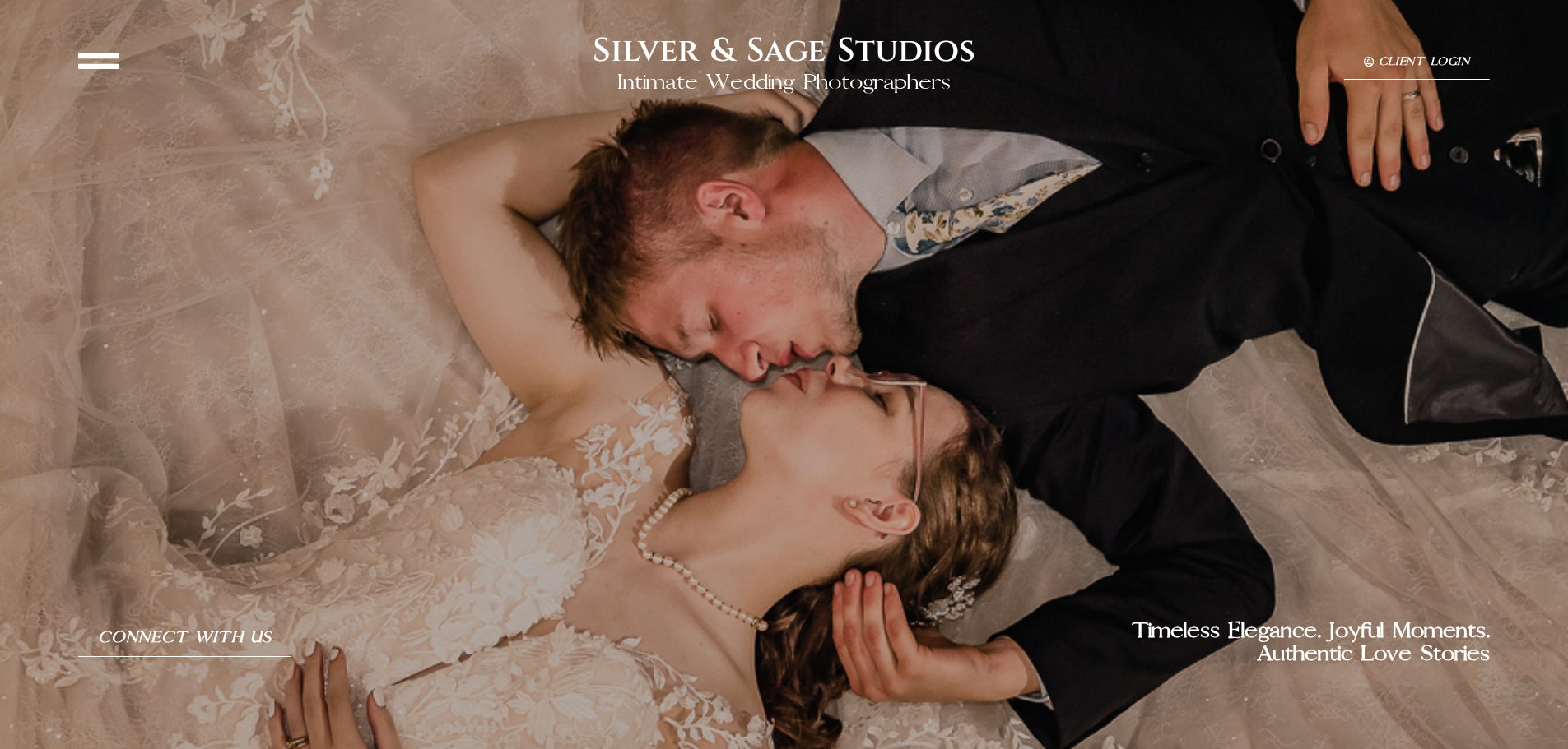
click at [103, 57] on icon at bounding box center [99, 61] width 41 height 41
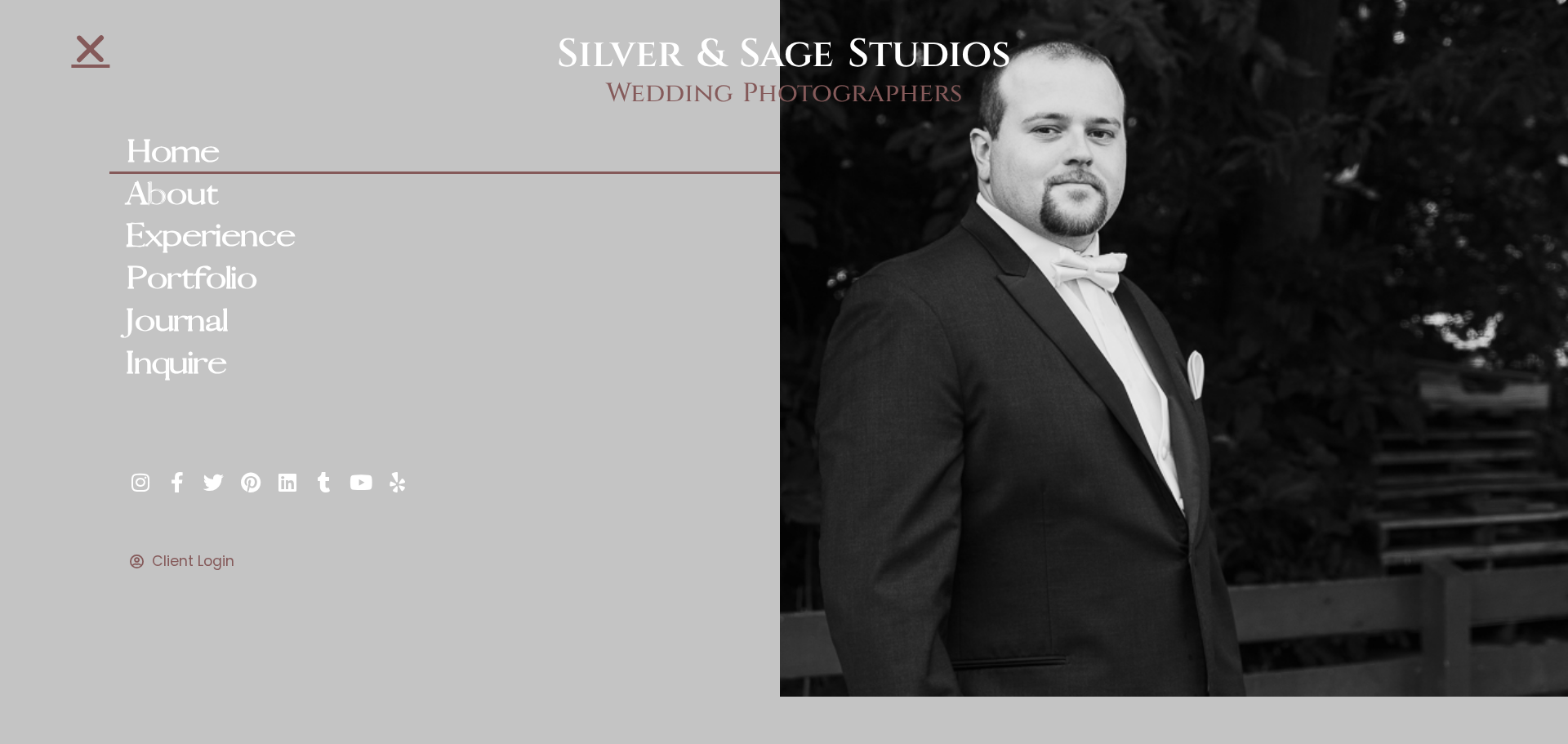
click at [165, 155] on link "Home" at bounding box center [444, 152] width 669 height 42
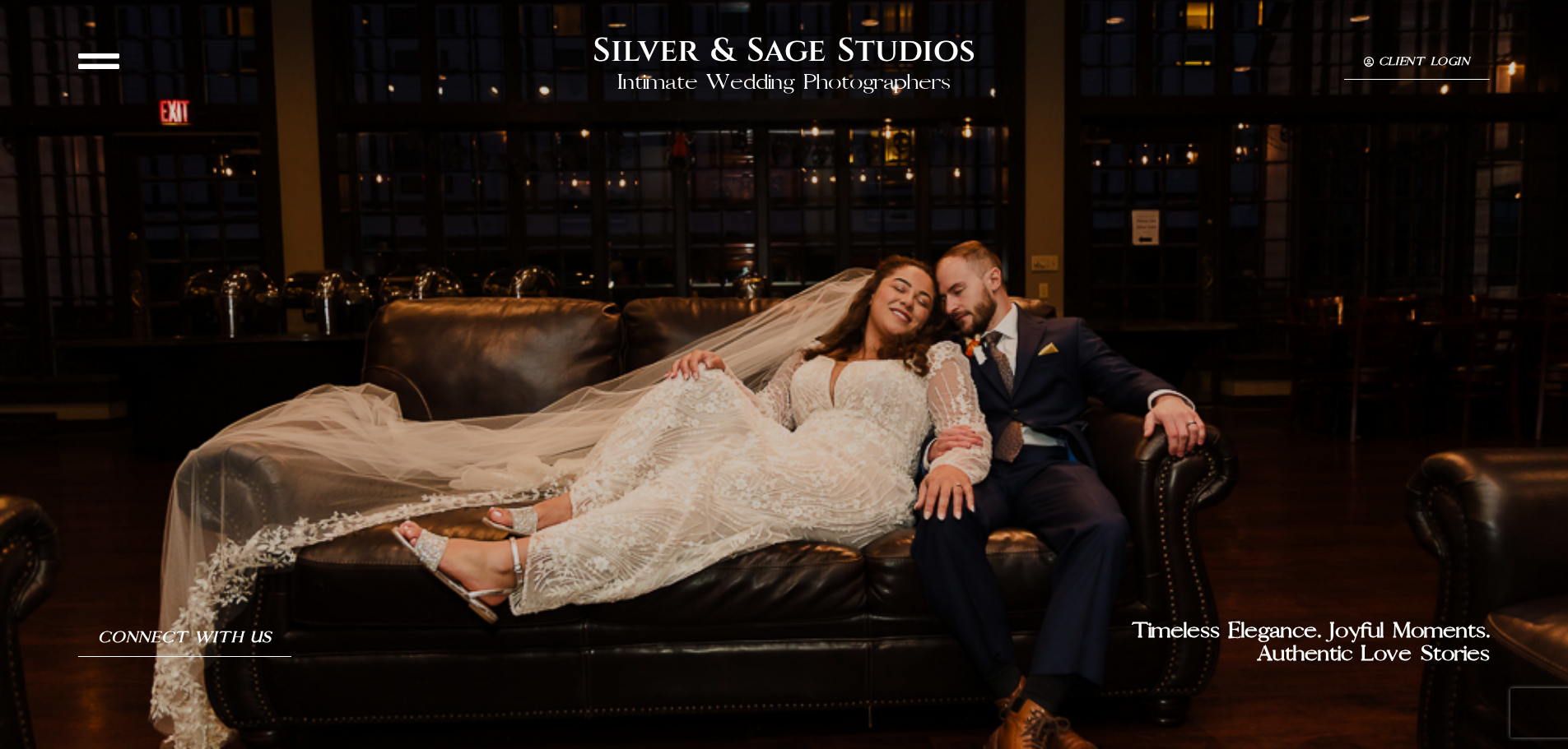
click at [1394, 59] on span "Client Login" at bounding box center [1424, 62] width 92 height 13
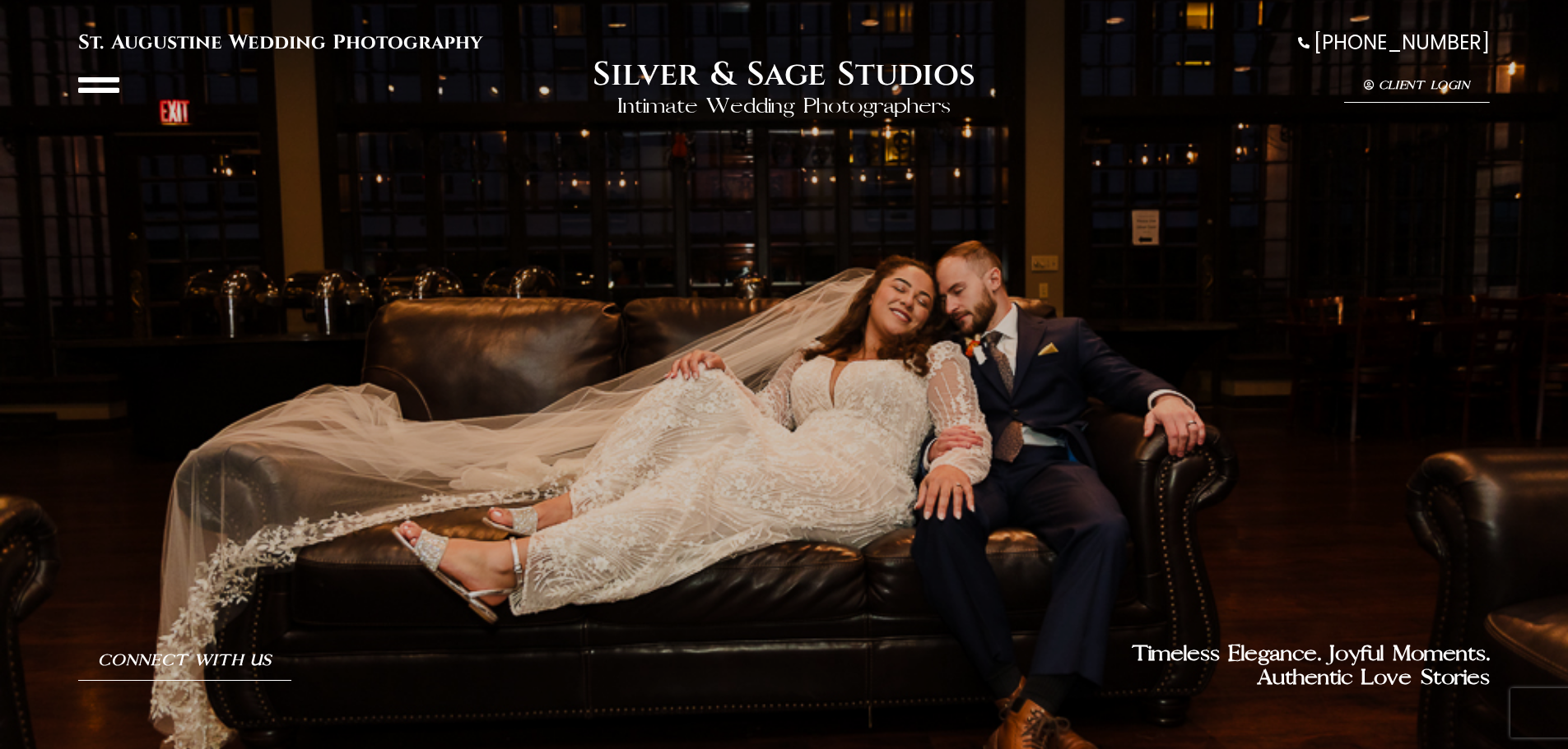
click at [840, 361] on div at bounding box center [783, 380] width 1411 height 524
click at [104, 84] on icon at bounding box center [99, 85] width 41 height 41
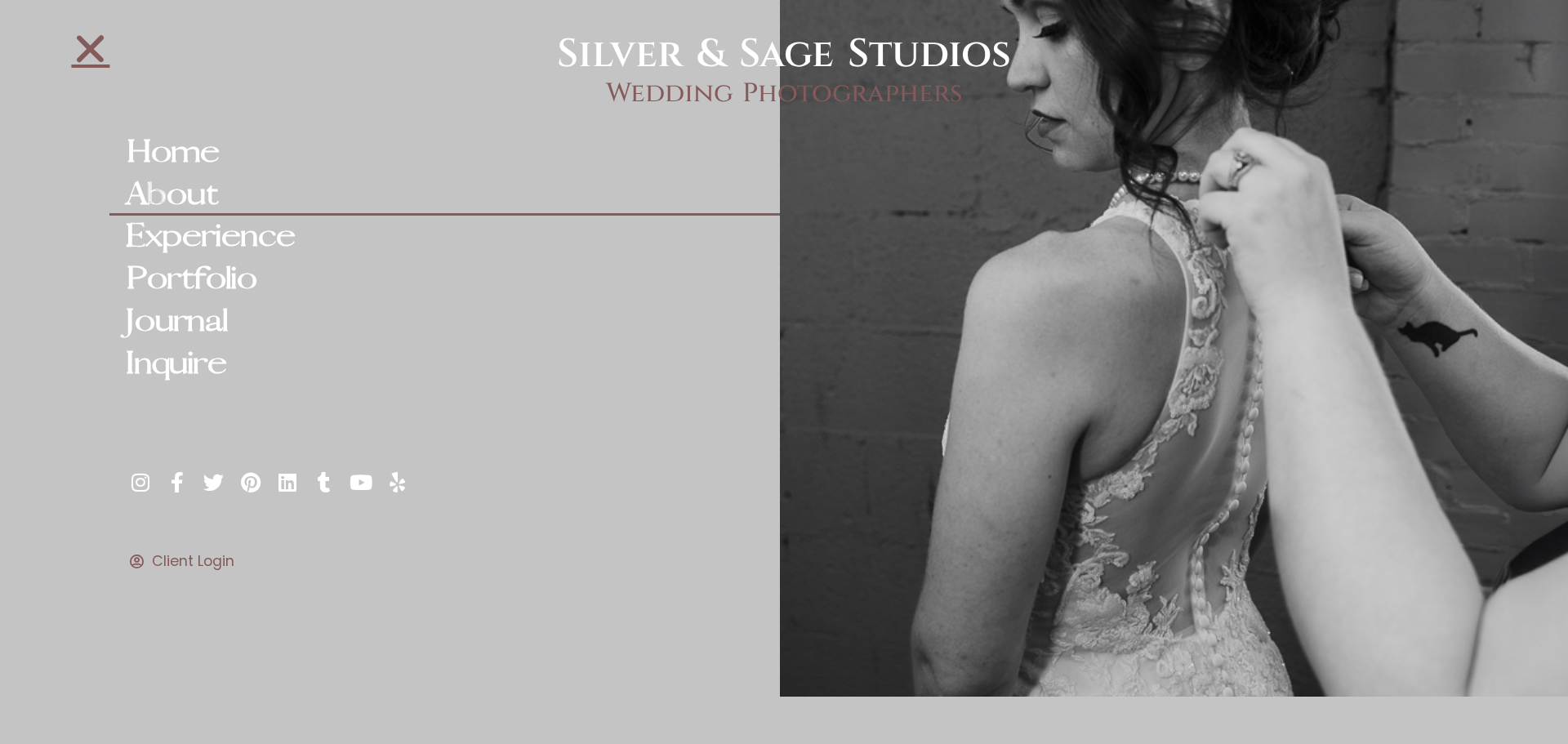
click at [180, 200] on link "About" at bounding box center [444, 195] width 669 height 42
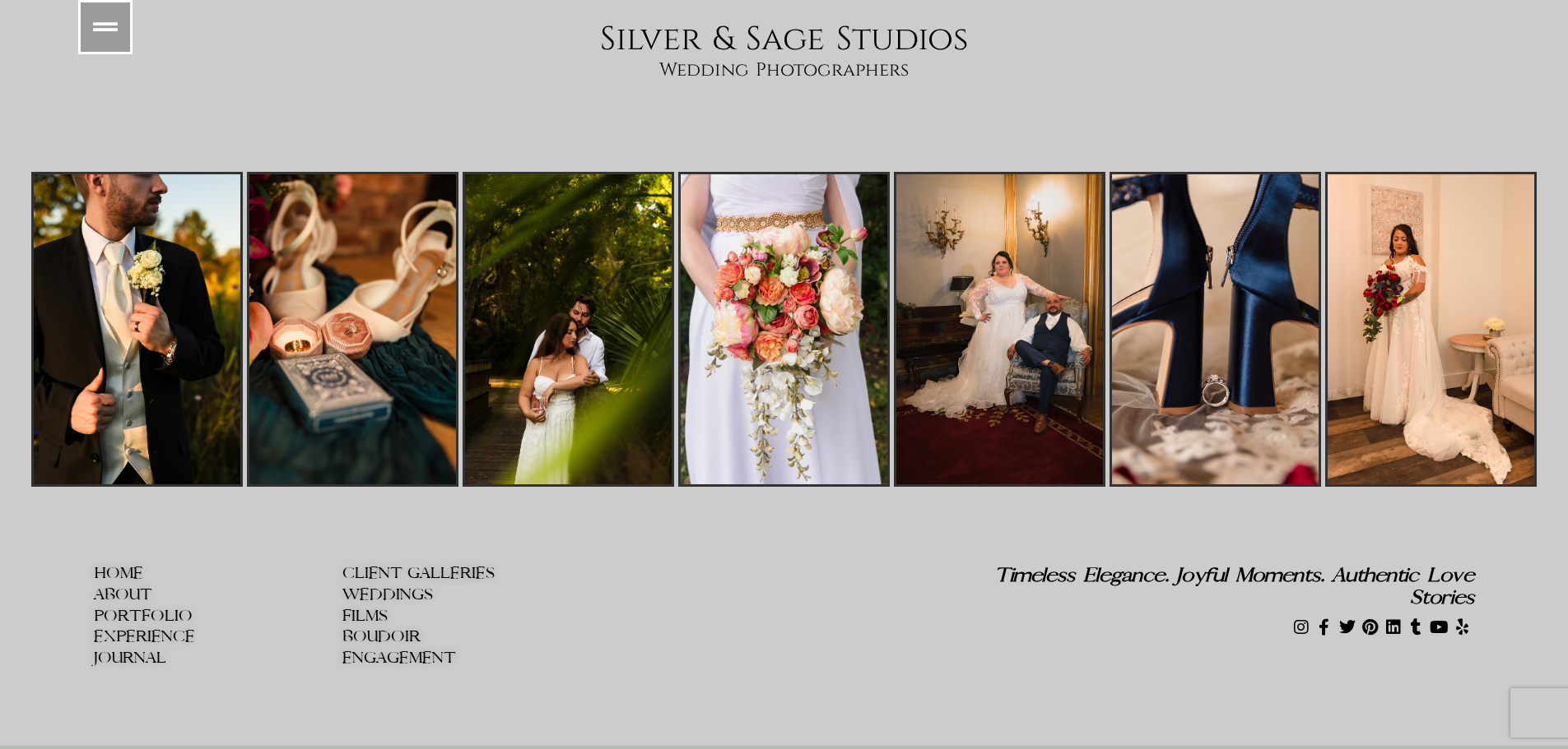
scroll to position [8778, 0]
click at [146, 628] on span "EXPERIENCE" at bounding box center [144, 637] width 102 height 18
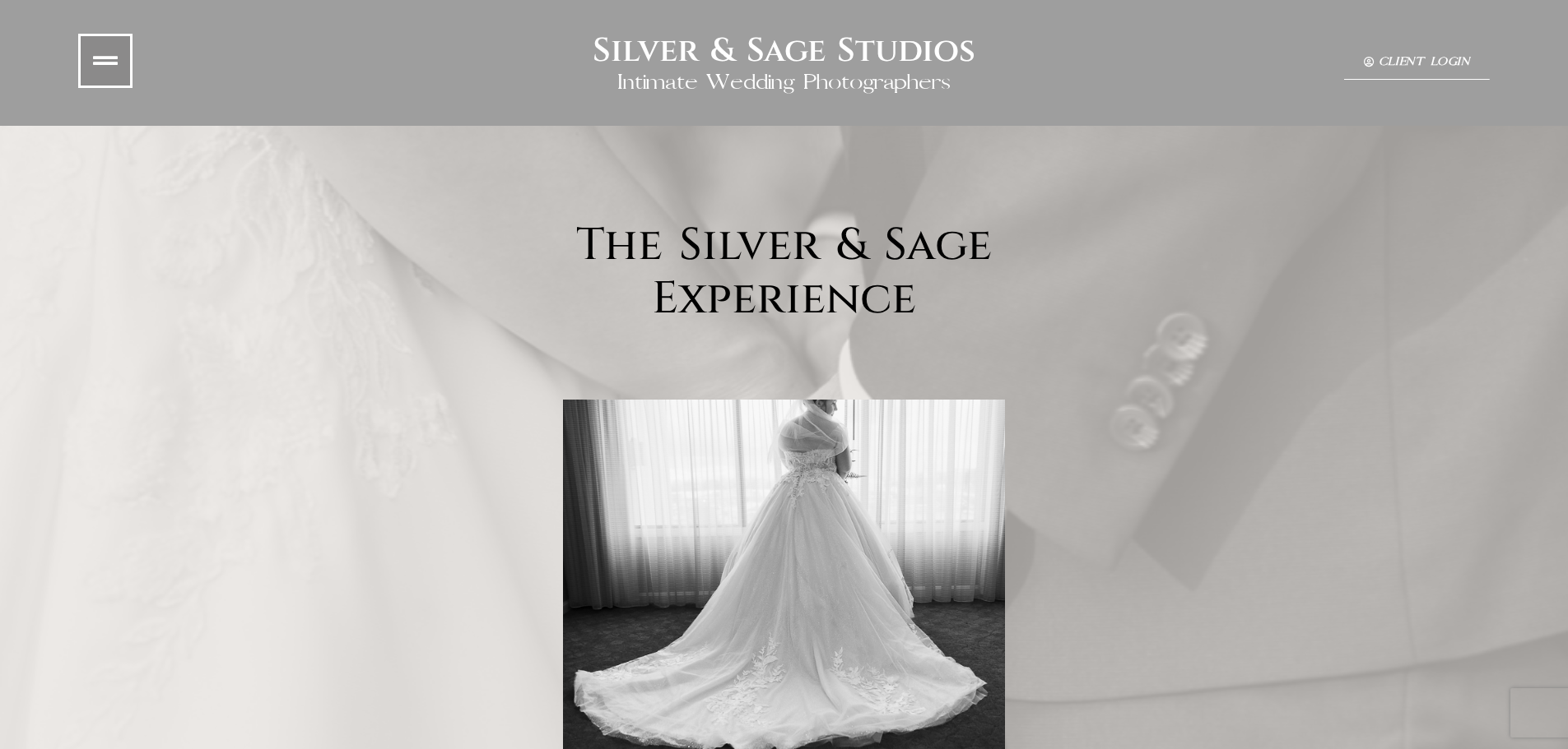
click at [103, 60] on icon at bounding box center [105, 60] width 25 height 25
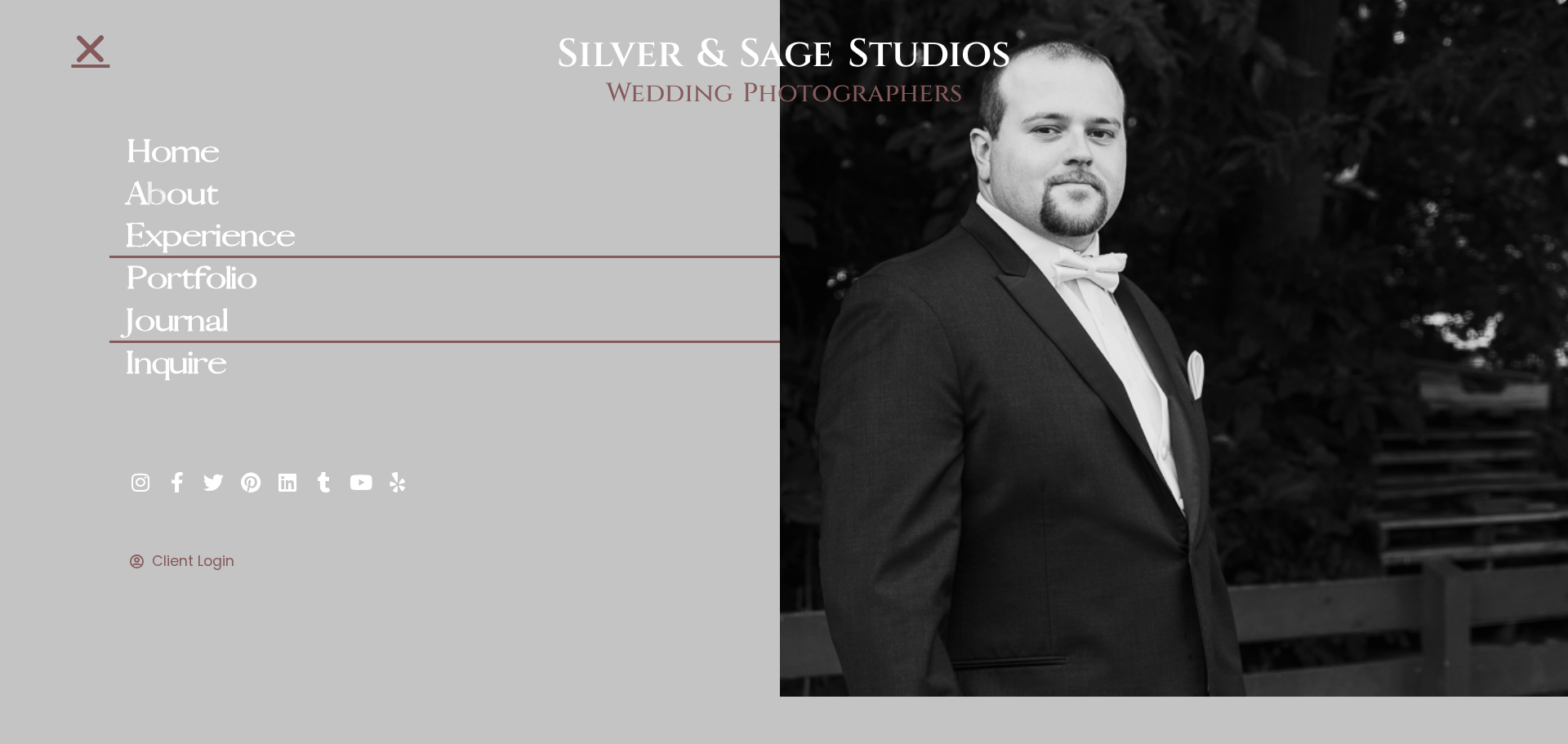
click at [168, 325] on link "Journal" at bounding box center [444, 321] width 669 height 42
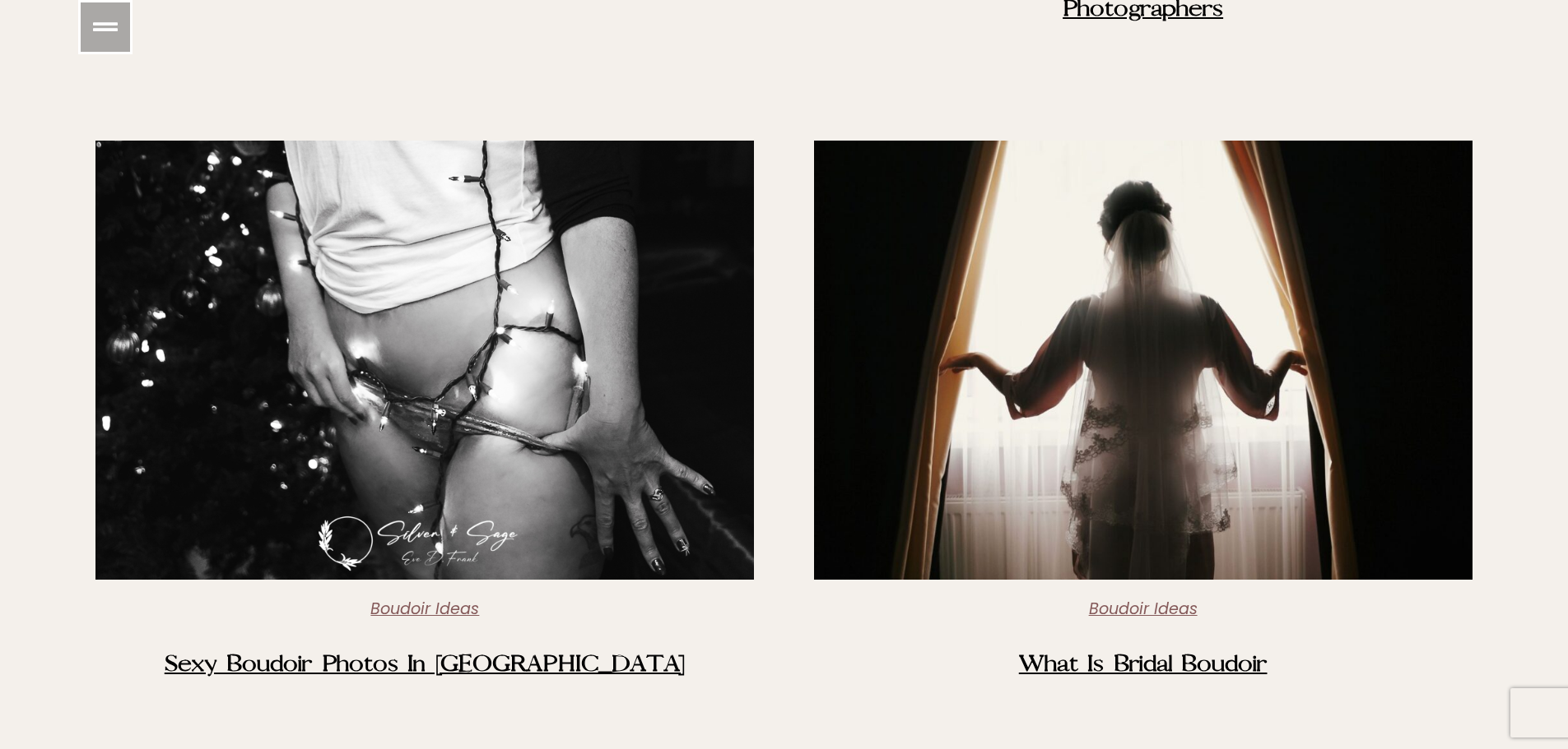
scroll to position [7237, 0]
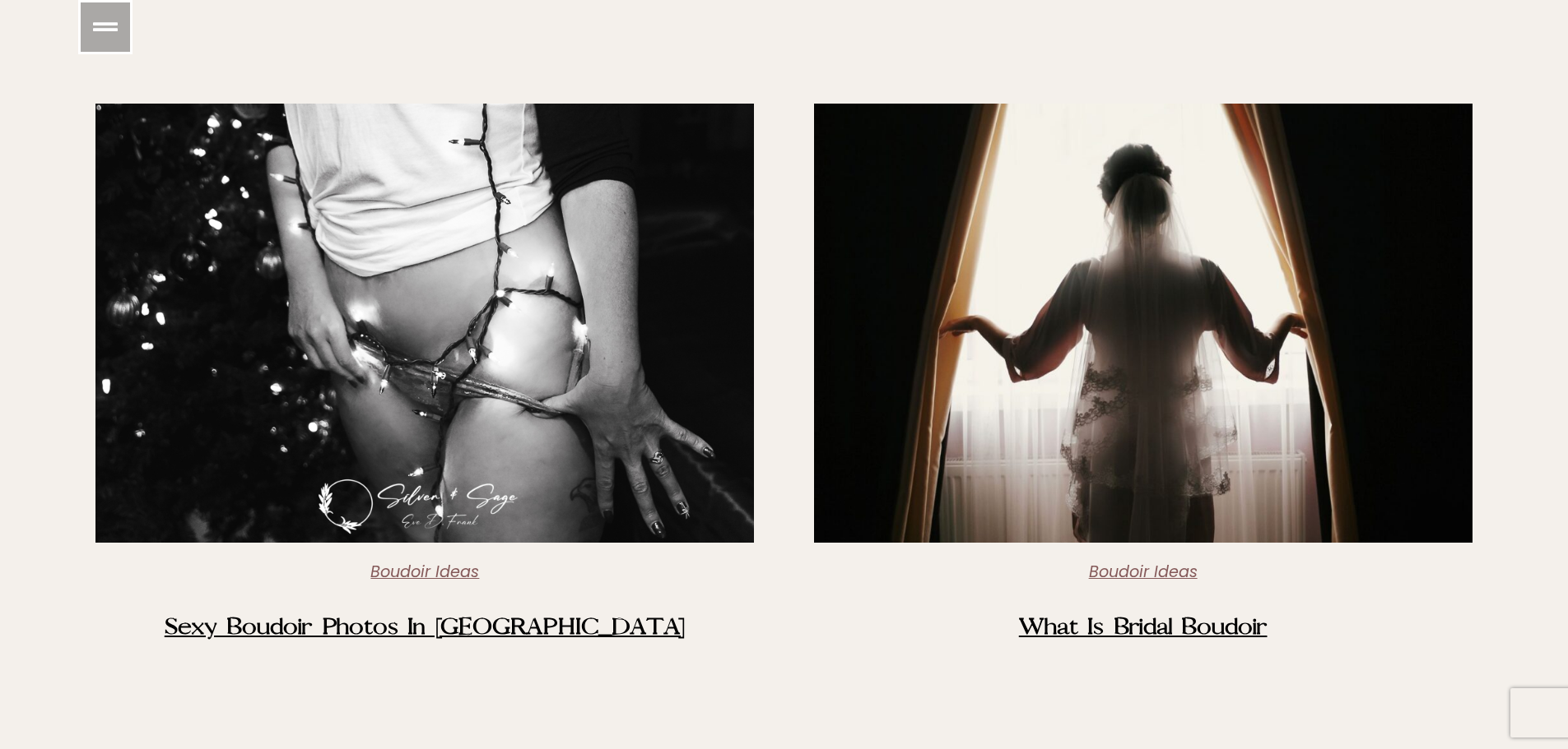
click at [396, 338] on img at bounding box center [425, 323] width 659 height 440
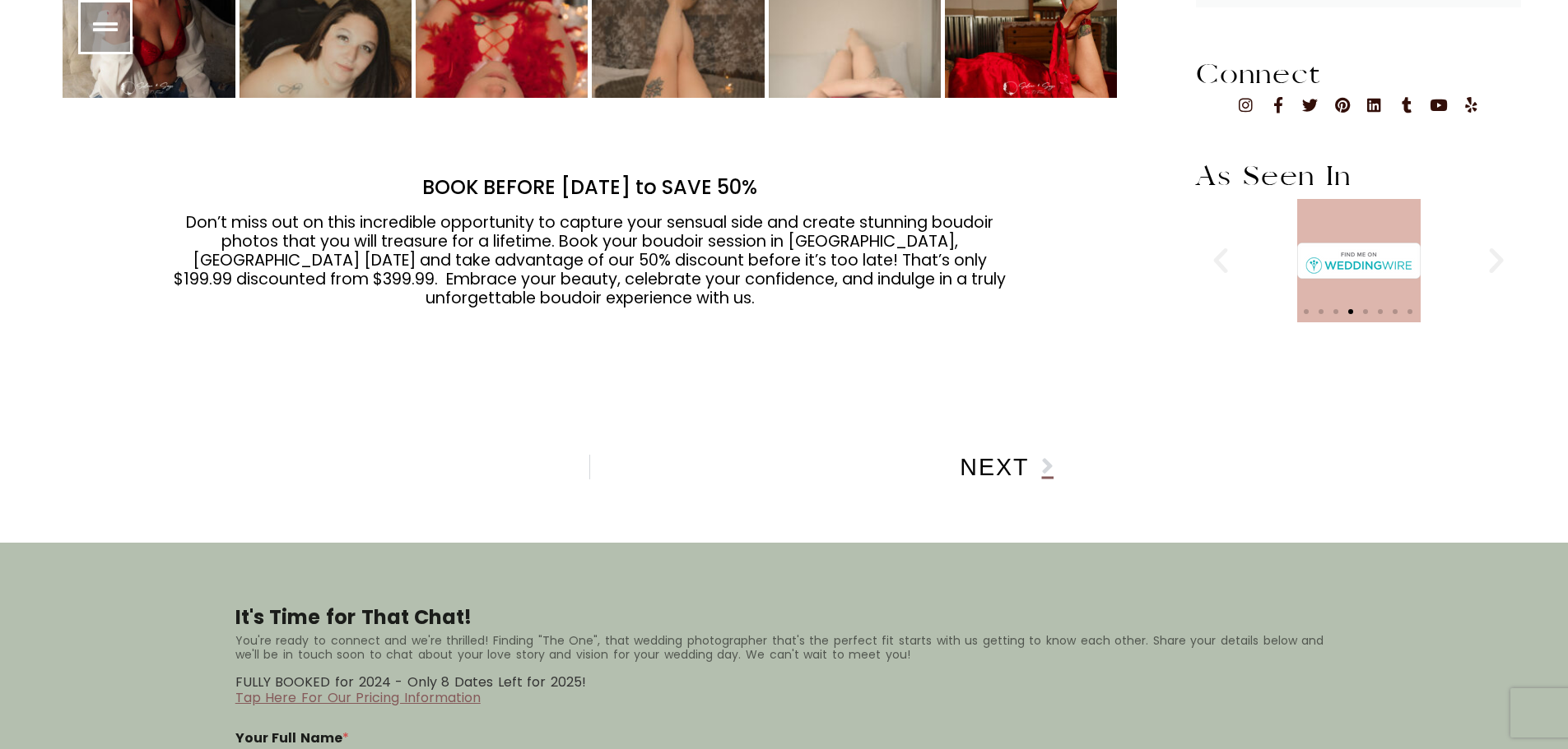
scroll to position [2139, 0]
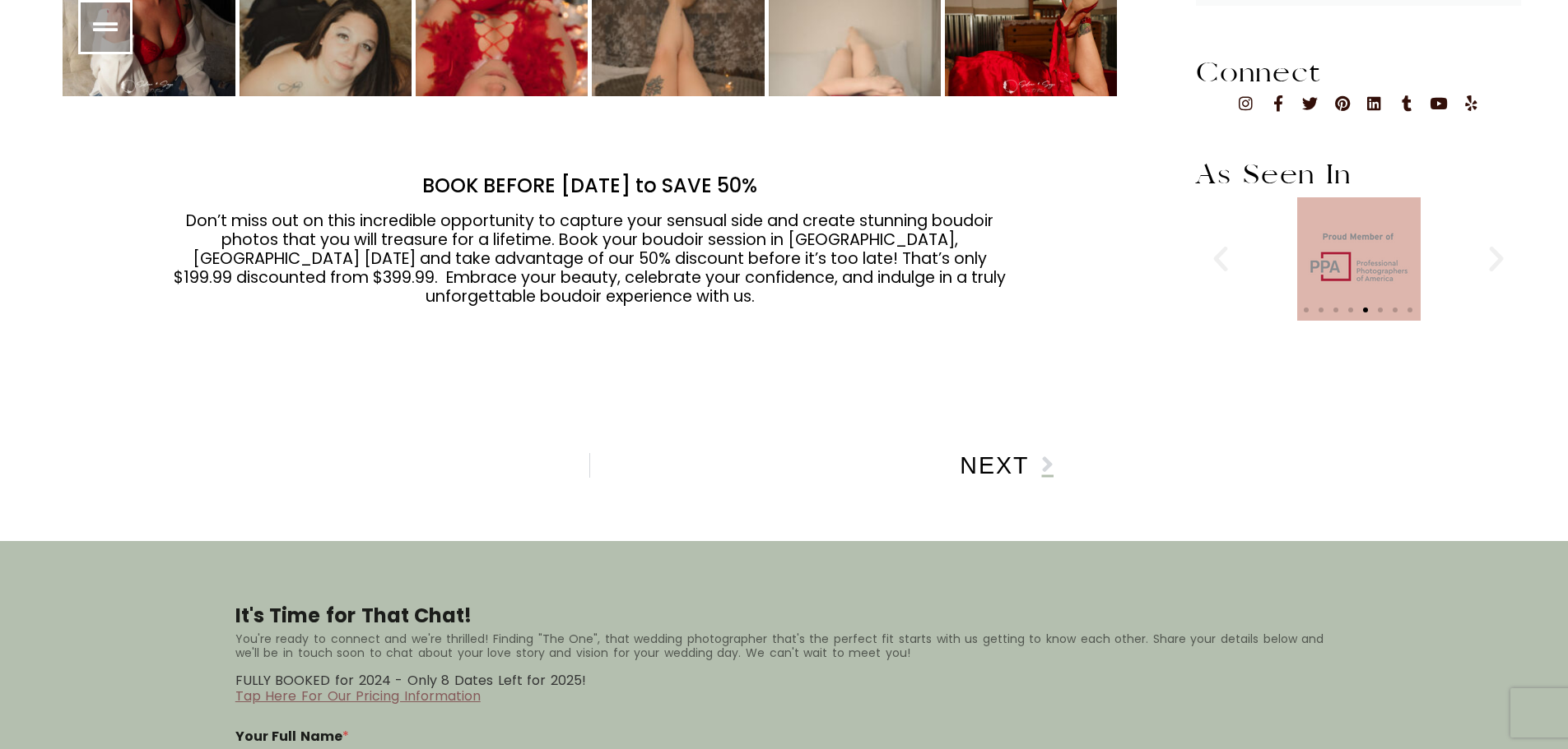
click at [982, 457] on span "Next" at bounding box center [994, 466] width 69 height 18
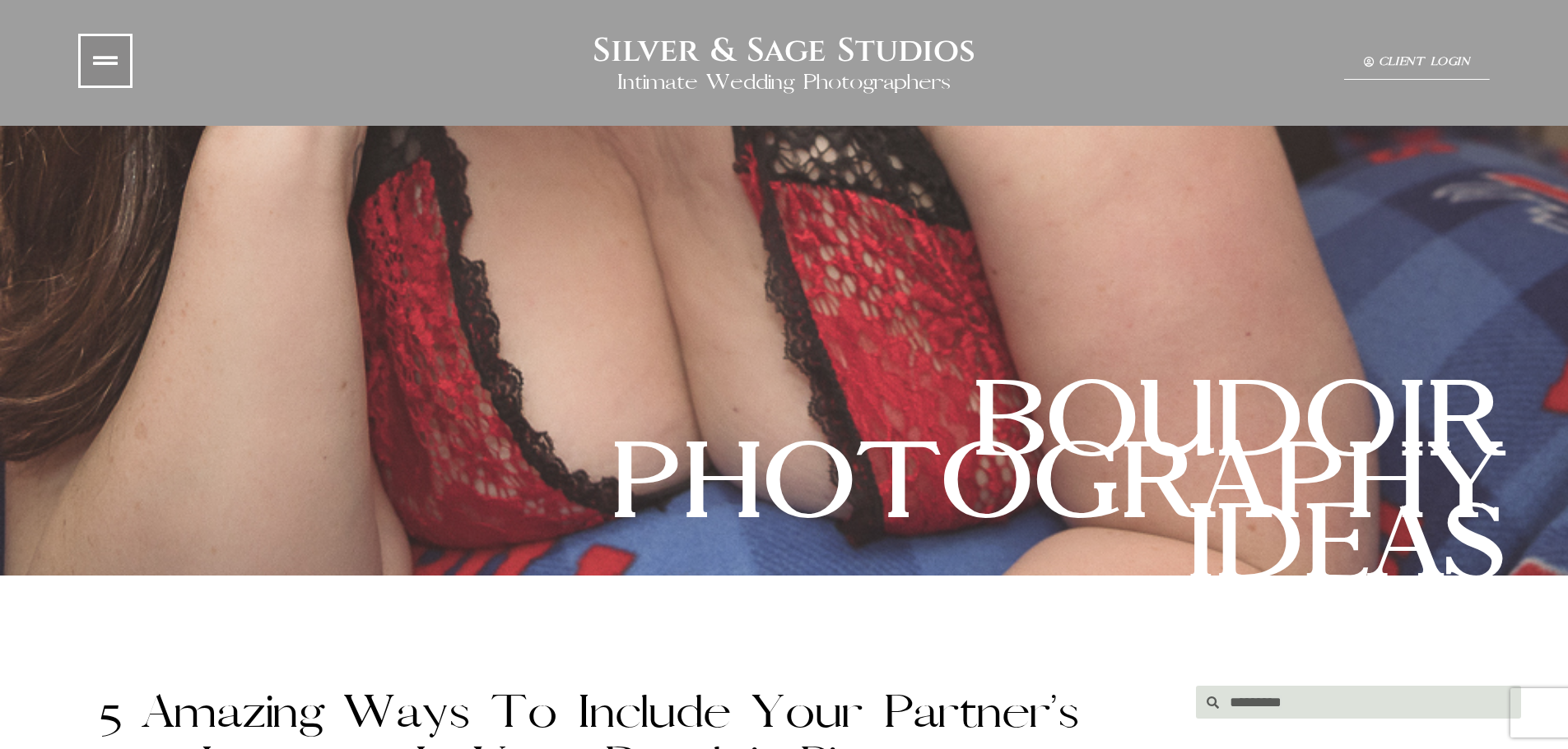
click at [117, 52] on icon at bounding box center [105, 60] width 25 height 25
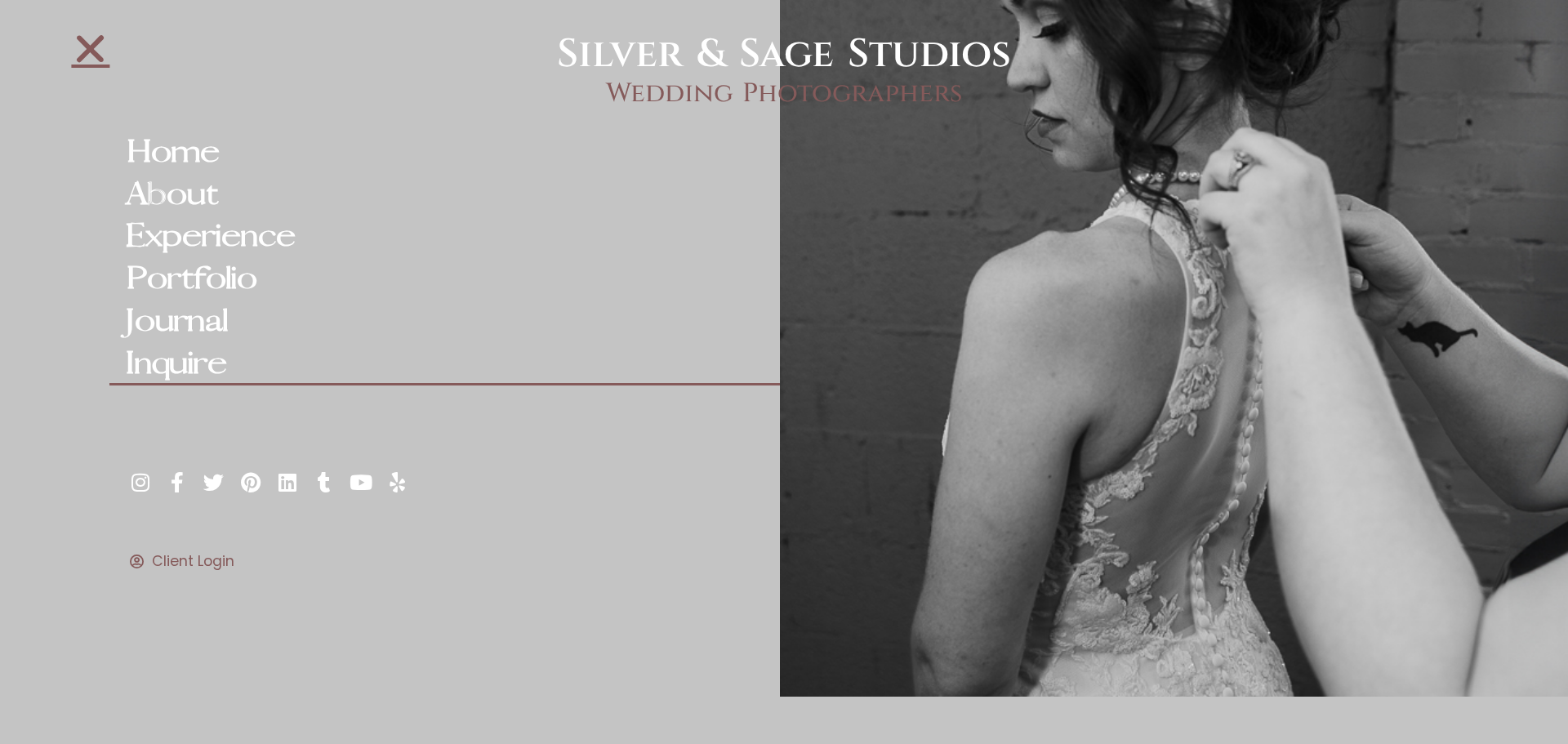
click at [192, 367] on link "Inquire" at bounding box center [444, 363] width 669 height 42
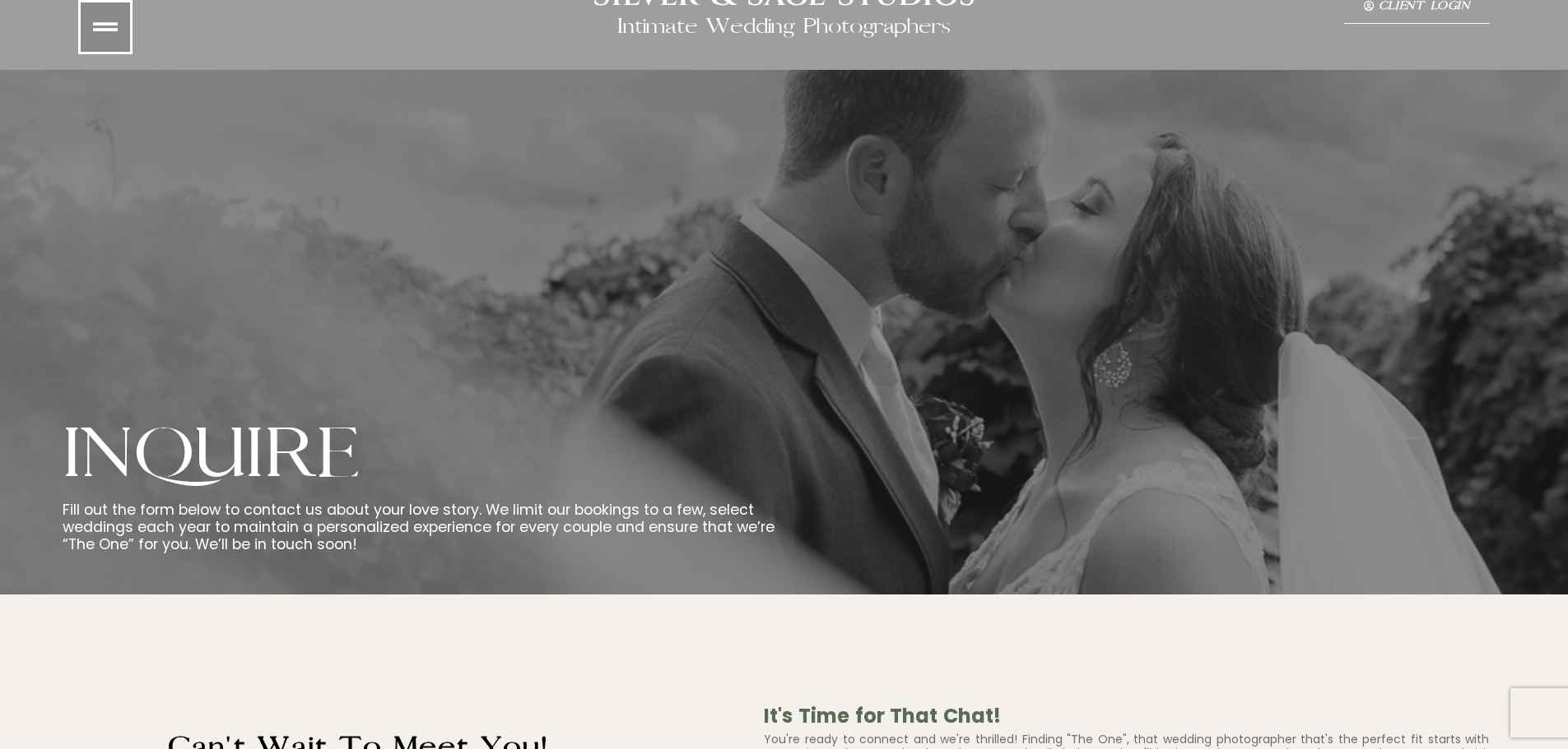
drag, startPoint x: 452, startPoint y: 610, endPoint x: 455, endPoint y: 647, distance: 37.1
drag, startPoint x: 455, startPoint y: 647, endPoint x: 698, endPoint y: 787, distance: 280.4
